Goal: Task Accomplishment & Management: Complete application form

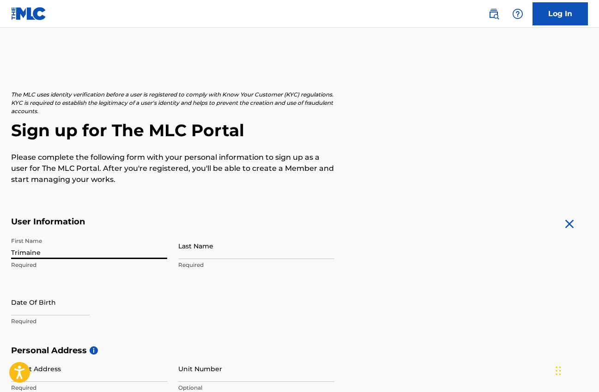
click at [145, 247] on input "Trimaine" at bounding box center [89, 246] width 156 height 26
type input "Trimaine"
type input "E"
type input "[PERSON_NAME]"
select select "8"
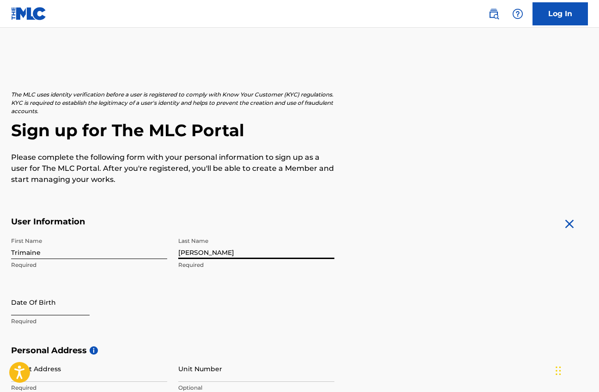
select select "2025"
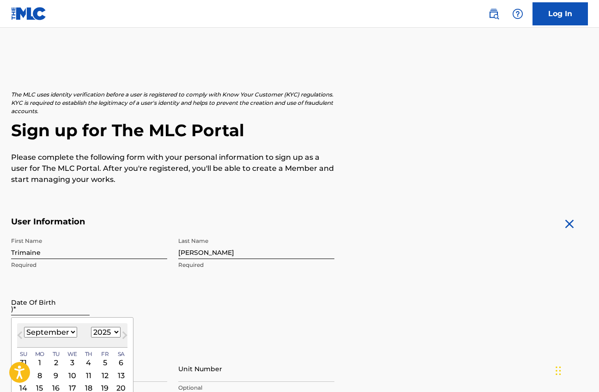
type input ")"
type input "08291998"
click at [185, 306] on div "First Name [PERSON_NAME] Required Last Name [PERSON_NAME] Required Date Of Birt…" at bounding box center [172, 289] width 323 height 113
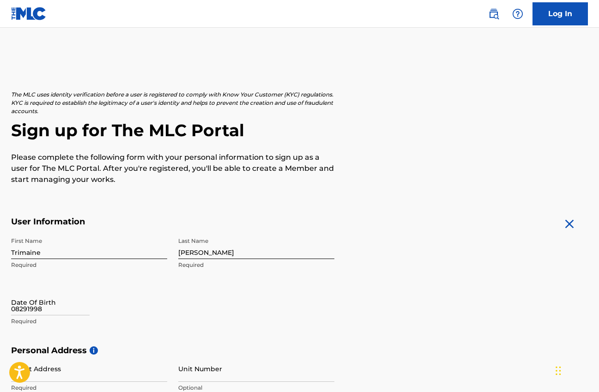
click at [66, 319] on p "Required" at bounding box center [89, 321] width 156 height 8
select select "8"
select select "2025"
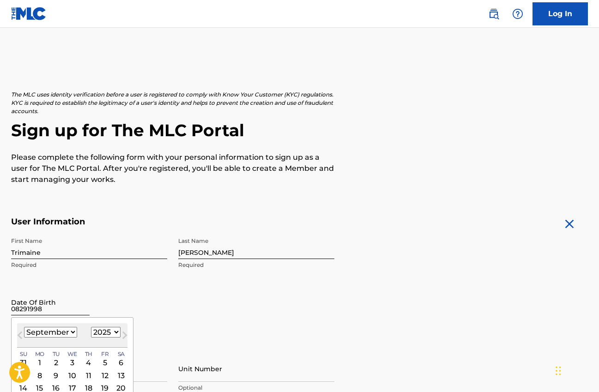
click at [57, 311] on input "08291998" at bounding box center [50, 302] width 78 height 26
select select "7"
select select "1998"
click at [71, 365] on div "29" at bounding box center [72, 362] width 11 height 11
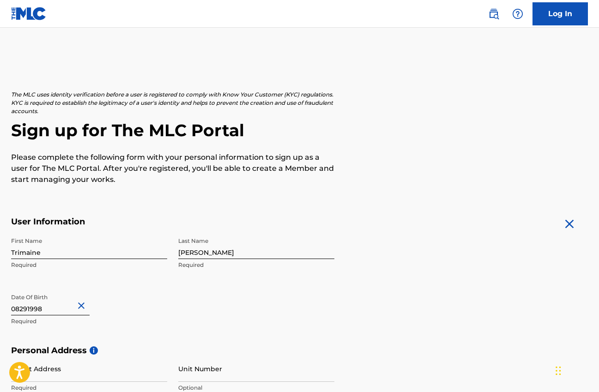
click at [21, 308] on input "08291998" at bounding box center [50, 302] width 78 height 26
select select "6"
select select "1998"
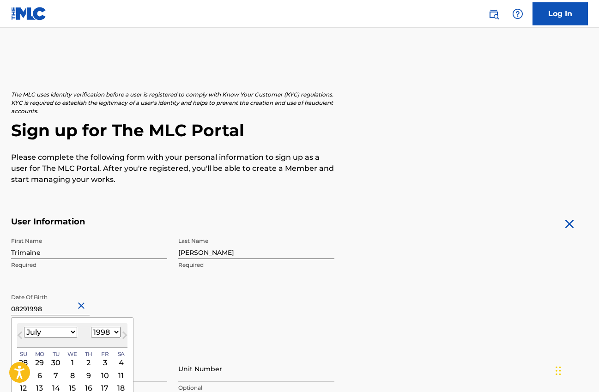
select select "7"
click at [171, 316] on div "First Name [PERSON_NAME] Required Last Name [PERSON_NAME] Required Date Of Birt…" at bounding box center [172, 289] width 323 height 113
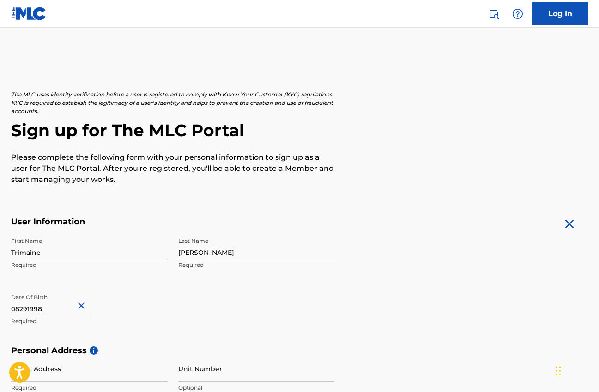
click at [32, 310] on input "08291998" at bounding box center [50, 302] width 78 height 26
select select "6"
select select "1998"
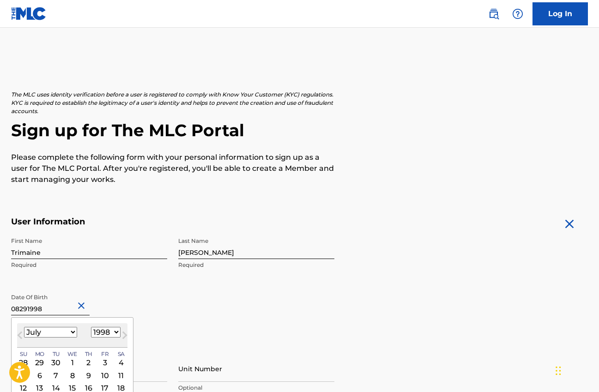
select select "7"
click at [75, 329] on div "January February March April May June July August September October November [D…" at bounding box center [72, 332] width 110 height 11
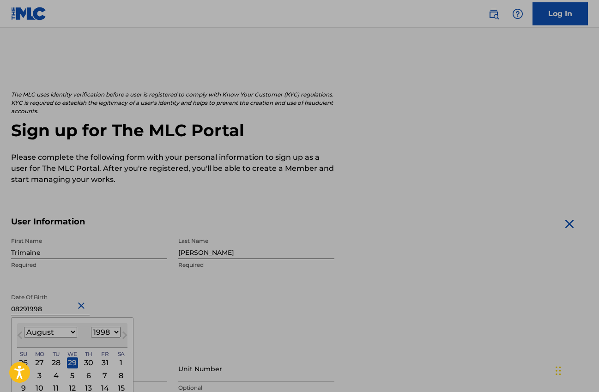
click at [190, 84] on main "The MLC uses identity verification before a user is registered to comply with K…" at bounding box center [299, 353] width 599 height 650
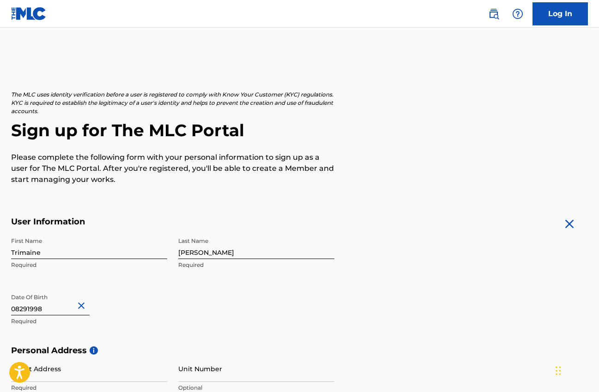
click at [215, 299] on div "First Name [PERSON_NAME] Required Last Name [PERSON_NAME] Required Date Of Birt…" at bounding box center [172, 289] width 323 height 113
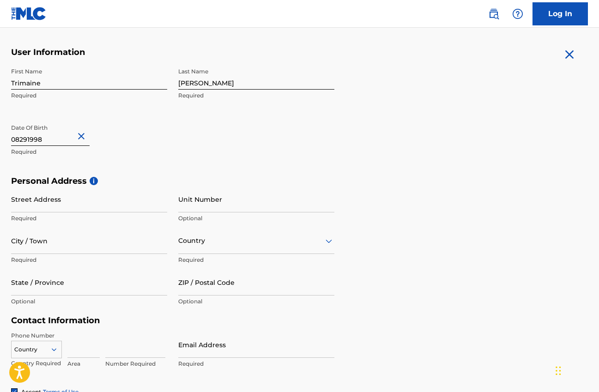
scroll to position [186, 0]
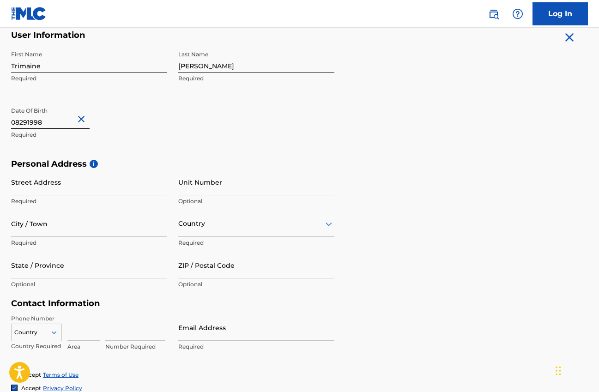
click at [34, 125] on input "08291998" at bounding box center [50, 115] width 78 height 26
select select "6"
select select "1998"
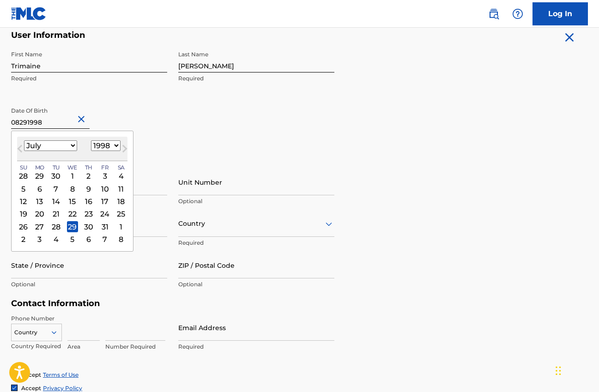
select select "7"
click at [115, 223] on div "29" at bounding box center [120, 226] width 11 height 11
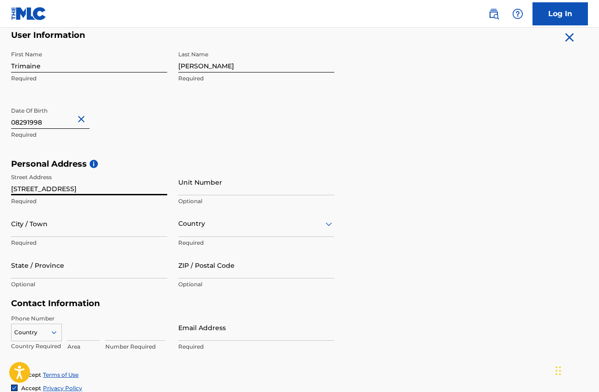
type input "[STREET_ADDRESS]"
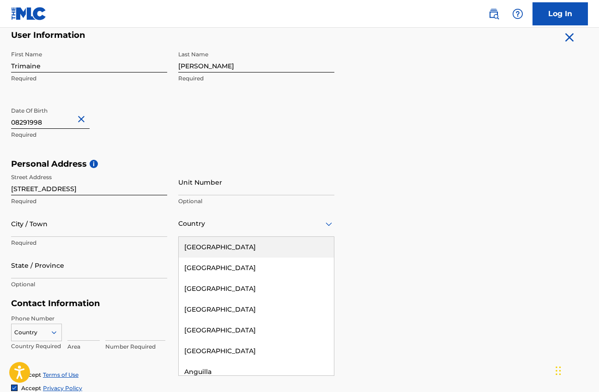
click at [195, 224] on div at bounding box center [256, 224] width 156 height 12
click at [201, 247] on div "[GEOGRAPHIC_DATA]" at bounding box center [256, 247] width 155 height 21
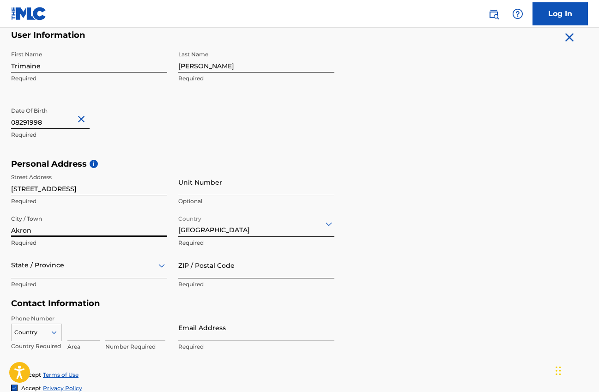
type input "Akron"
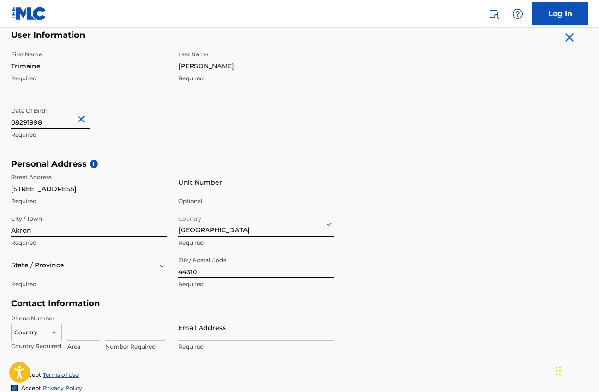
type input "44310"
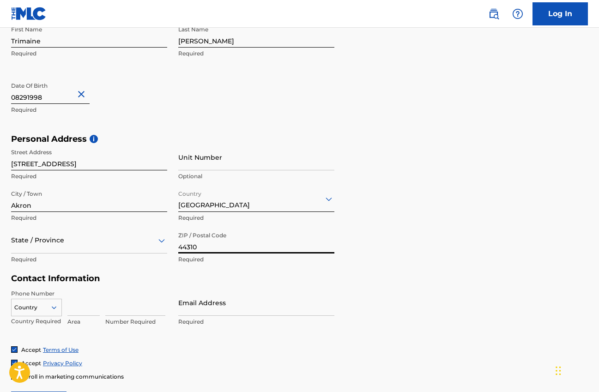
click at [73, 253] on div "State / Province" at bounding box center [89, 240] width 156 height 26
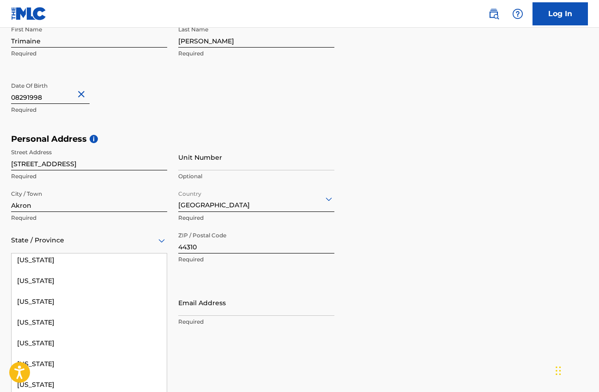
scroll to position [718, 0]
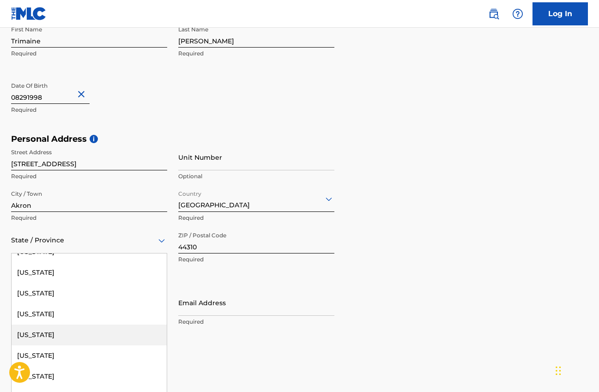
click at [142, 339] on div "[US_STATE]" at bounding box center [89, 335] width 155 height 21
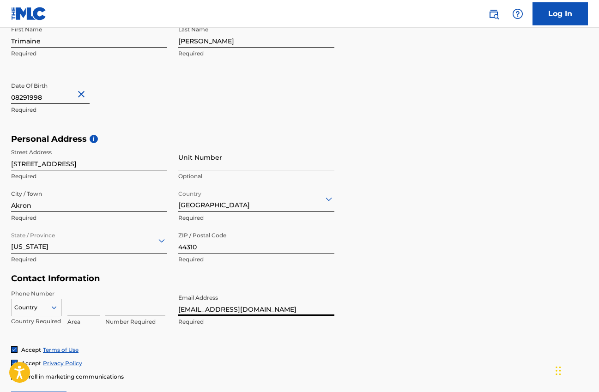
type input "[EMAIL_ADDRESS][DOMAIN_NAME]"
click at [202, 336] on div "Phone Number Country Country Required Area Number Required Email Address [EMAIL…" at bounding box center [172, 317] width 323 height 56
click at [54, 307] on div "Country" at bounding box center [36, 306] width 51 height 14
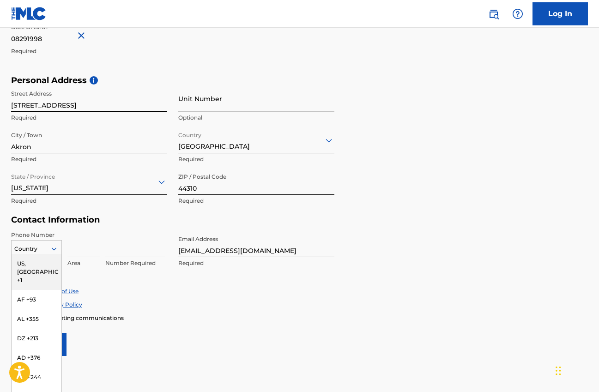
click at [50, 259] on div "US, [GEOGRAPHIC_DATA] +1" at bounding box center [37, 272] width 50 height 36
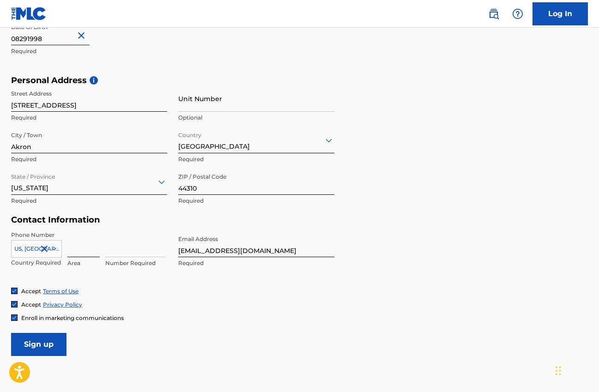
click at [80, 254] on input at bounding box center [83, 244] width 32 height 26
type input "330"
type input "8094051"
click at [142, 299] on div "Accept Terms of Use Accept Privacy Policy Enroll in marketing communications" at bounding box center [299, 304] width 577 height 35
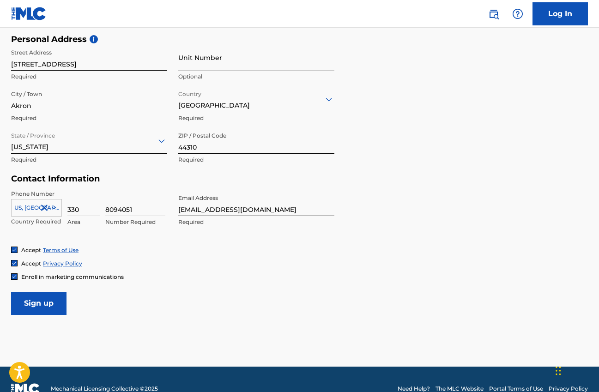
scroll to position [331, 0]
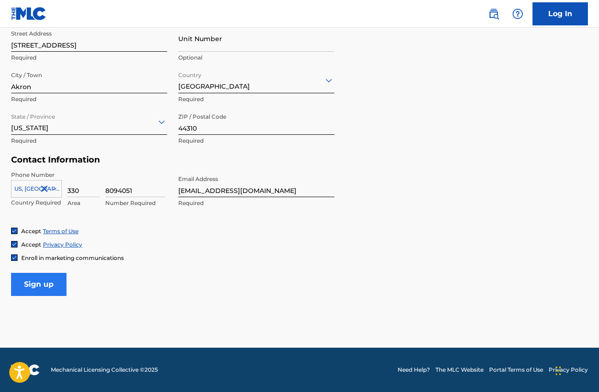
click at [54, 284] on input "Sign up" at bounding box center [38, 284] width 55 height 23
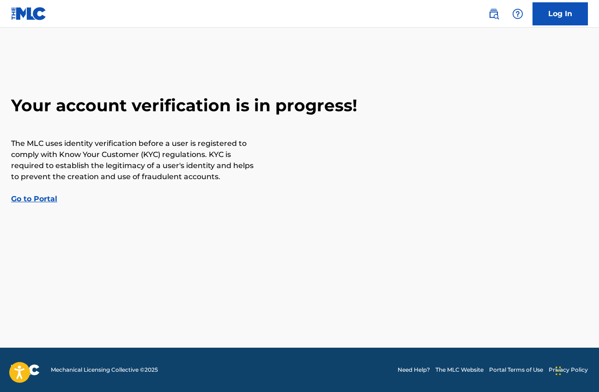
click at [44, 201] on link "Go to Portal" at bounding box center [34, 198] width 46 height 9
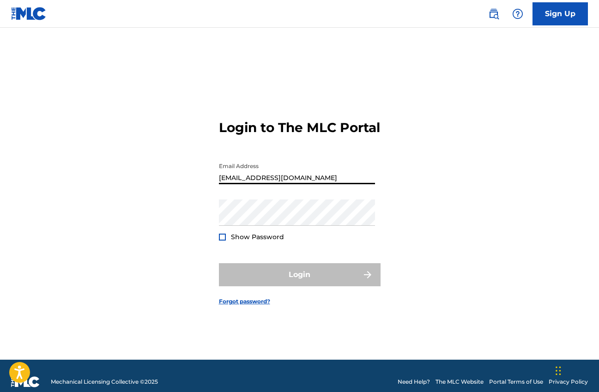
type input "[EMAIL_ADDRESS][DOMAIN_NAME]"
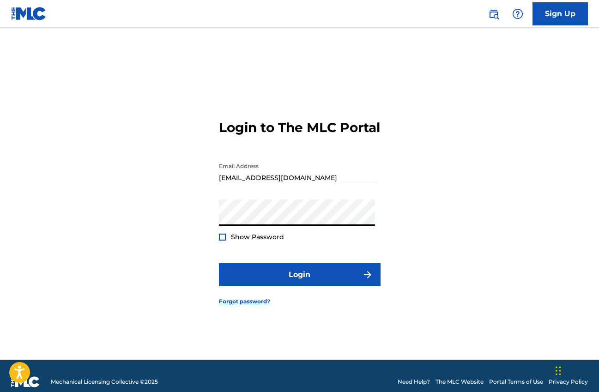
click at [299, 283] on button "Login" at bounding box center [300, 274] width 162 height 23
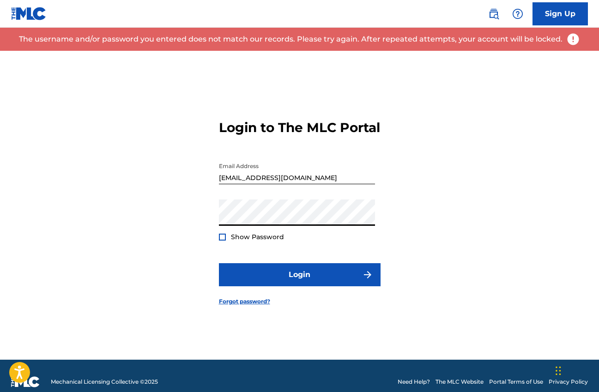
click at [388, 113] on div "Login to The MLC Portal Email Address [EMAIL_ADDRESS][DOMAIN_NAME] Password Sho…" at bounding box center [299, 205] width 599 height 309
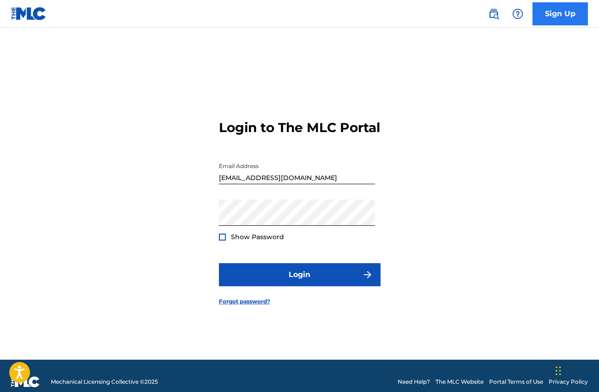
click at [551, 5] on link "Sign Up" at bounding box center [559, 13] width 55 height 23
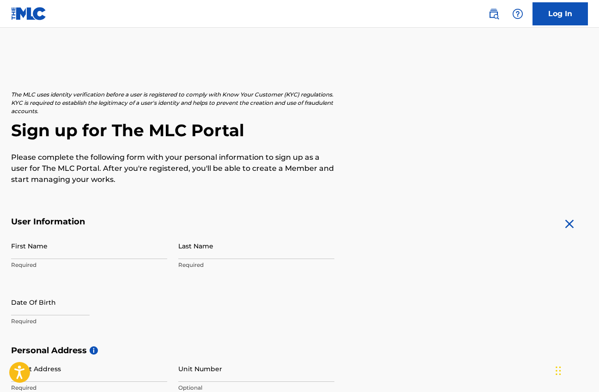
click at [376, 202] on div "The MLC uses identity verification before a user is registered to comply with K…" at bounding box center [299, 357] width 599 height 535
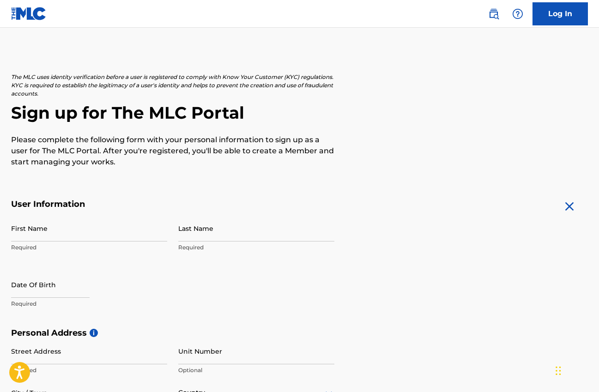
scroll to position [-15, 0]
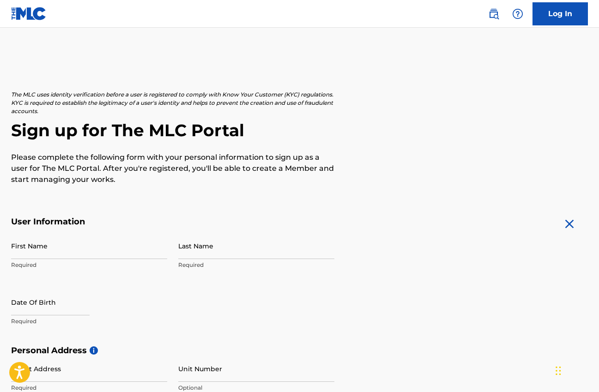
drag, startPoint x: 190, startPoint y: 66, endPoint x: 442, endPoint y: 2, distance: 260.2
click at [442, 2] on html "Accessibility Screen-Reader Guide, Feedback, and Issue Reporting | New window C…" at bounding box center [299, 196] width 599 height 392
